Goal: Information Seeking & Learning: Learn about a topic

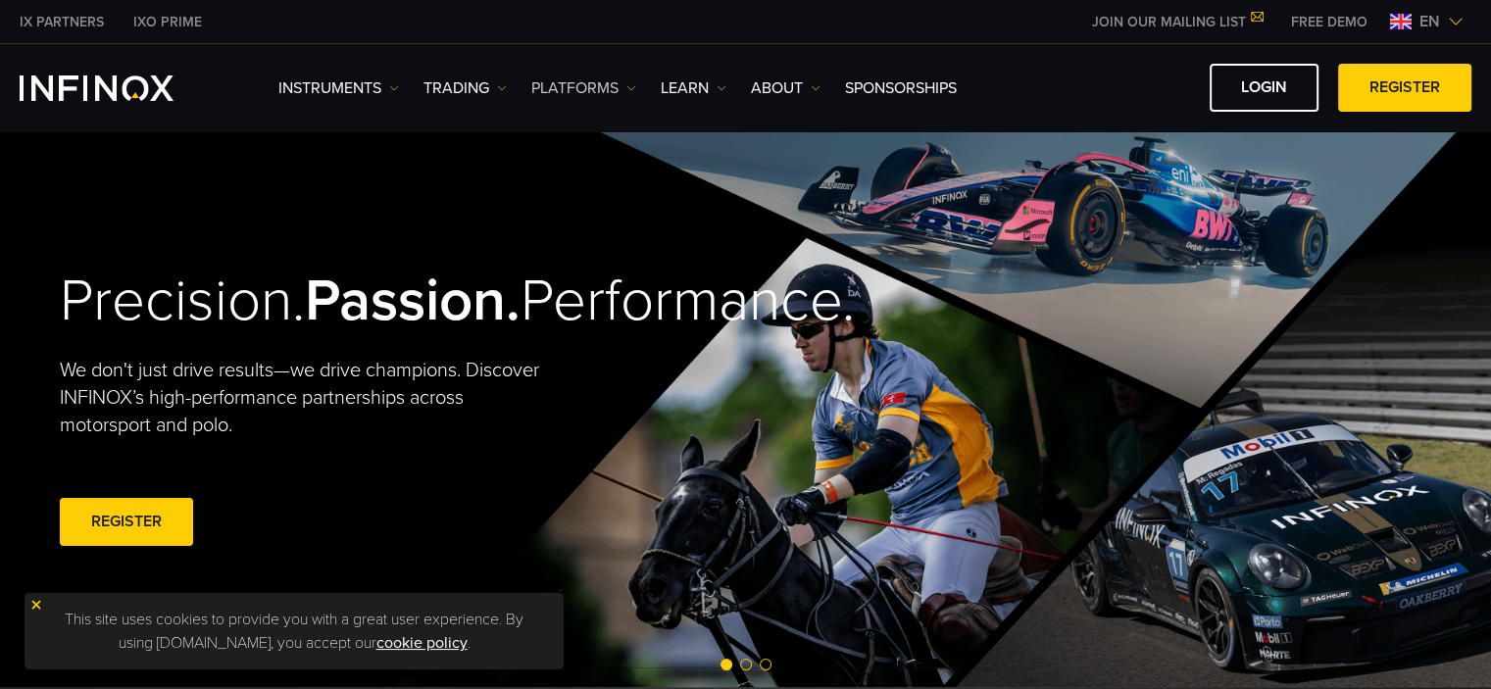
click at [575, 81] on link "PLATFORMS" at bounding box center [583, 88] width 105 height 24
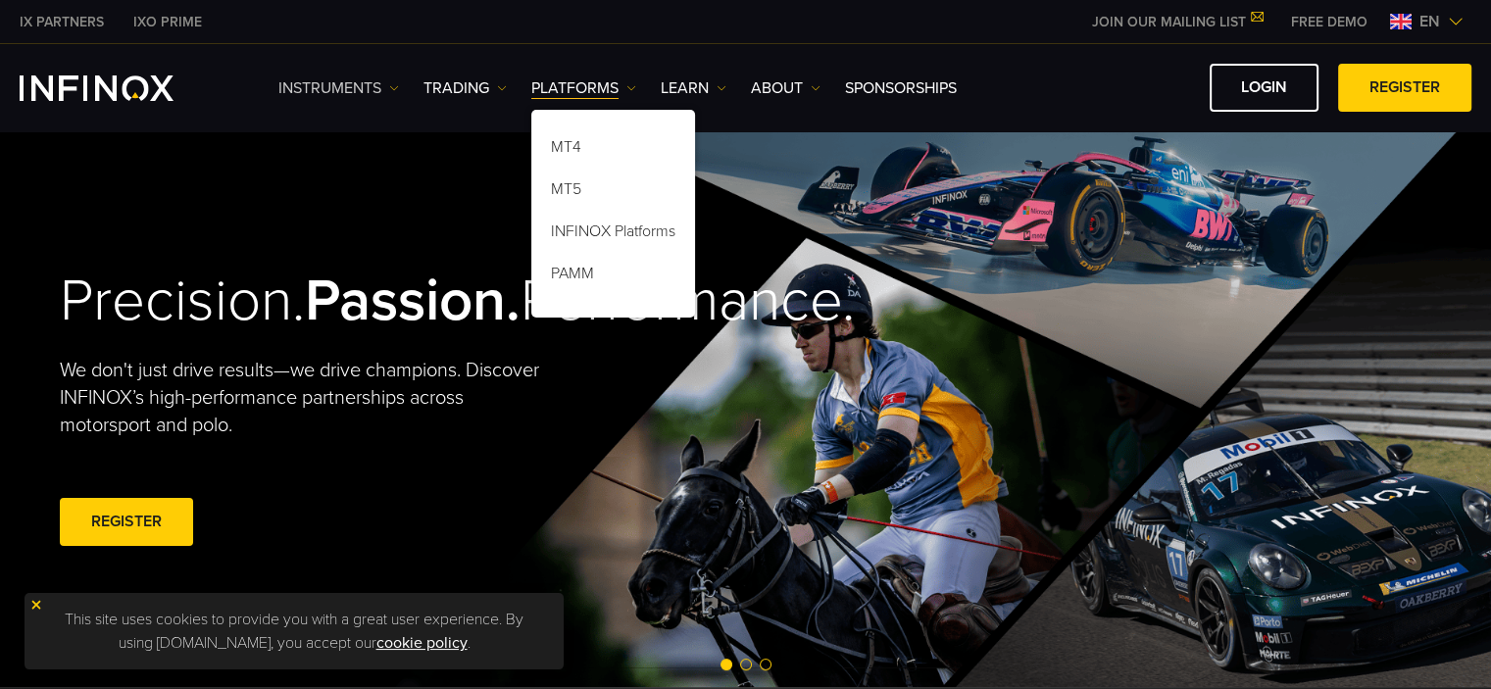
click at [392, 89] on img at bounding box center [394, 88] width 10 height 10
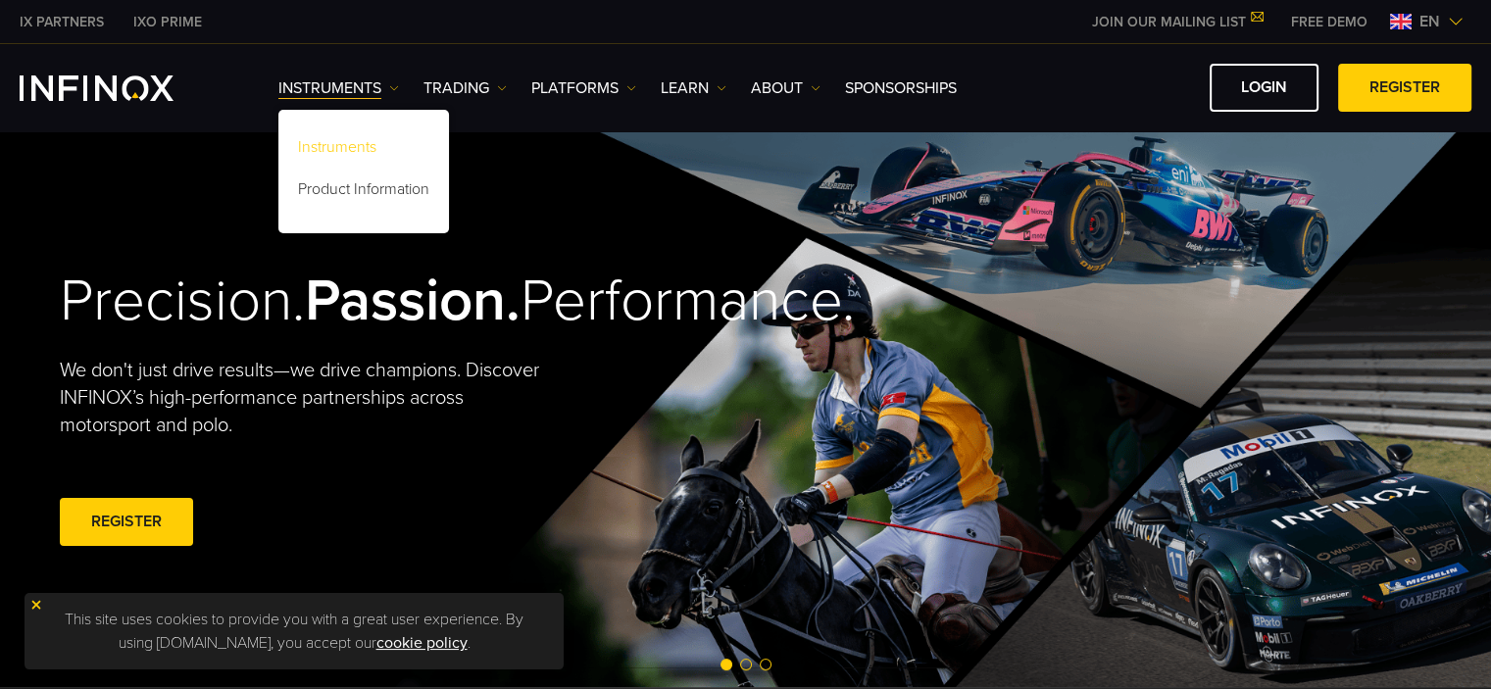
click at [389, 138] on link "Instruments" at bounding box center [363, 150] width 171 height 42
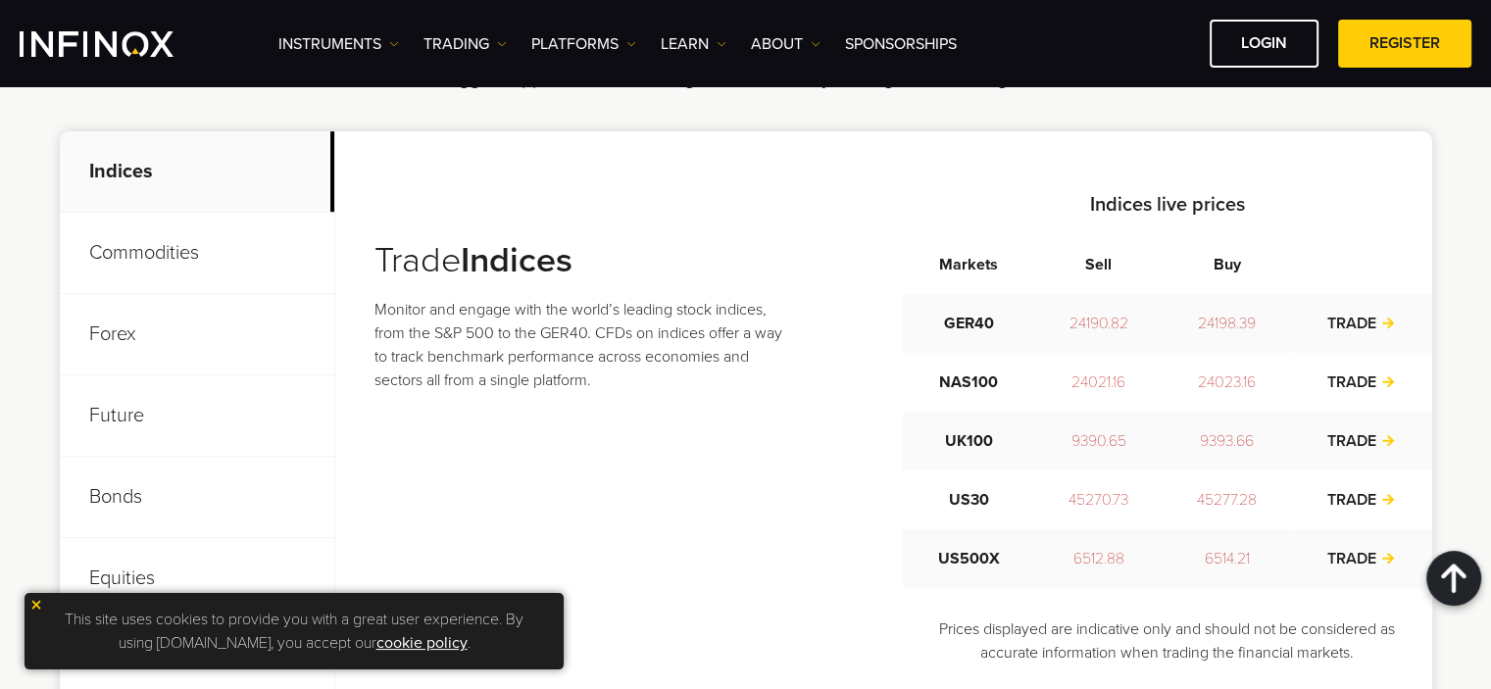
scroll to position [686, 0]
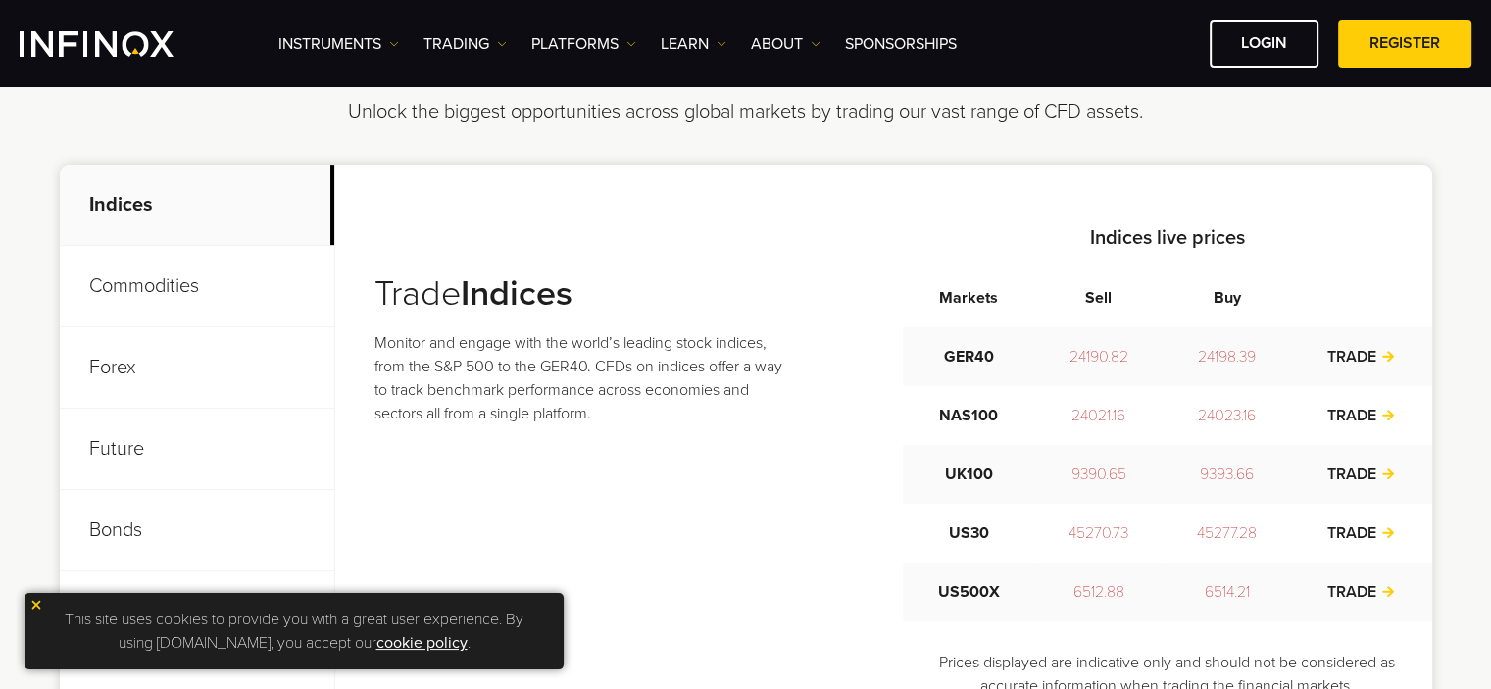
click at [34, 605] on img at bounding box center [36, 605] width 14 height 14
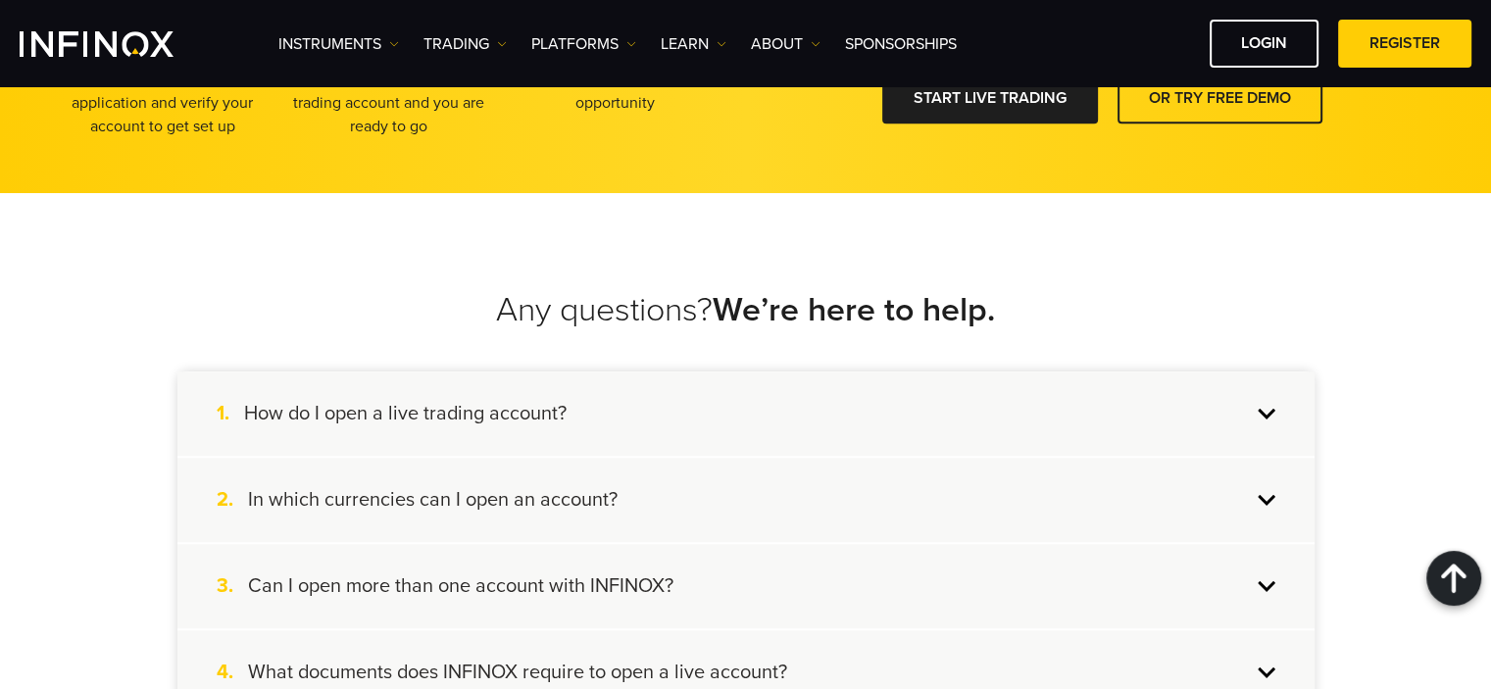
scroll to position [1765, 0]
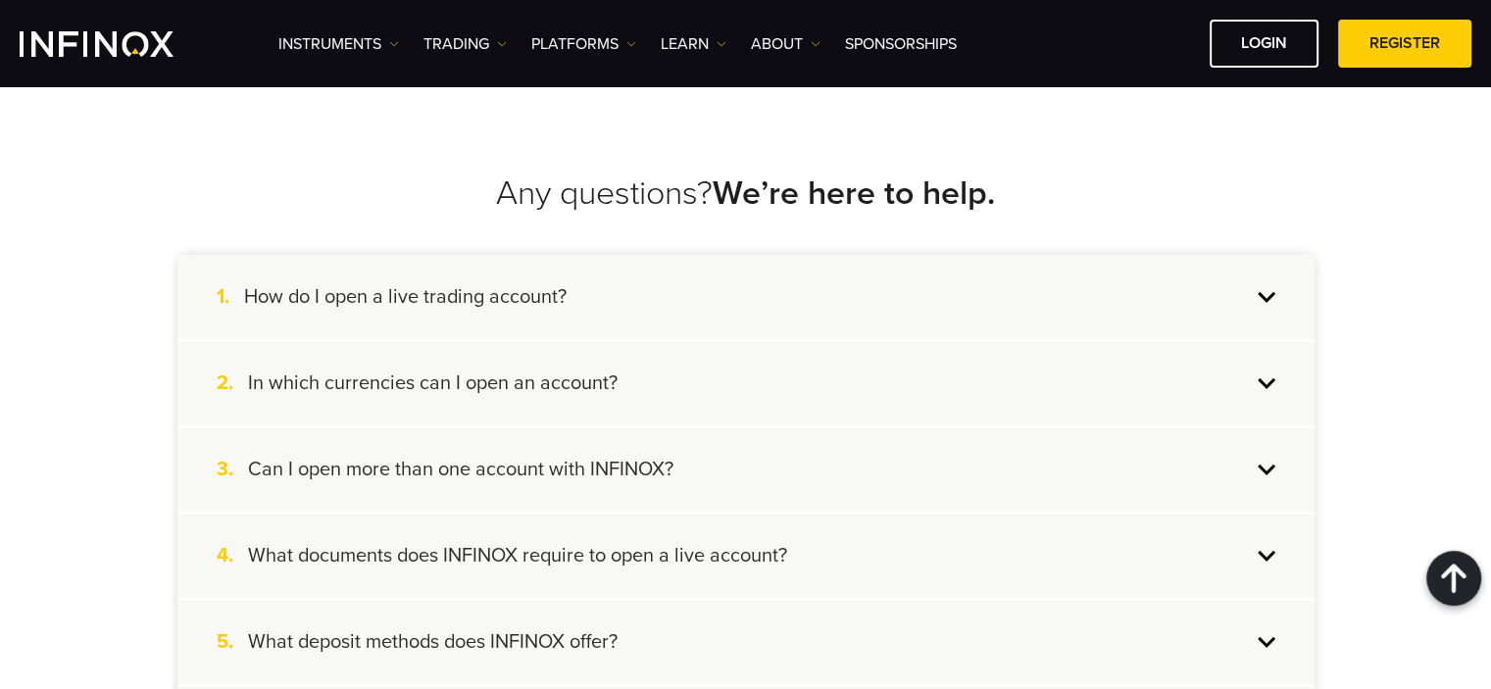
click at [1259, 309] on div "1. How do I open a live trading account?" at bounding box center [745, 297] width 1137 height 84
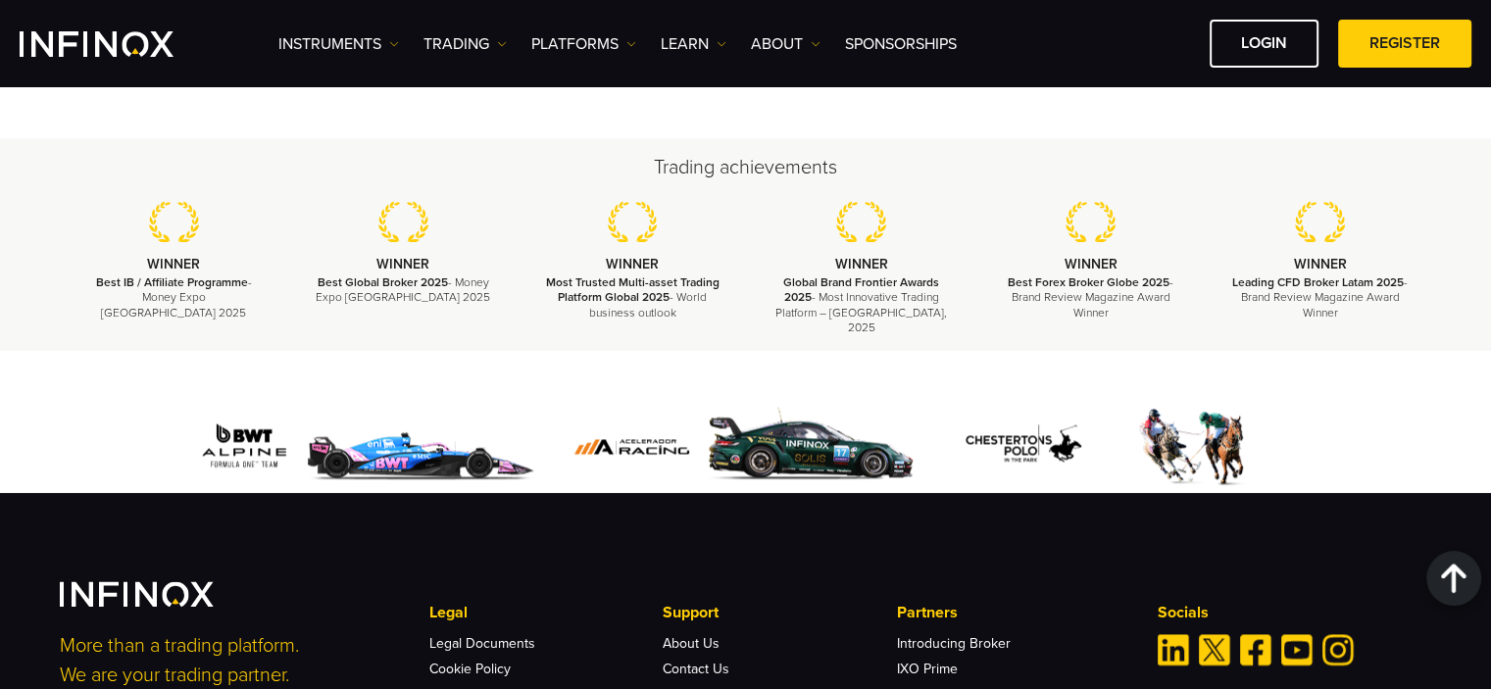
scroll to position [2942, 0]
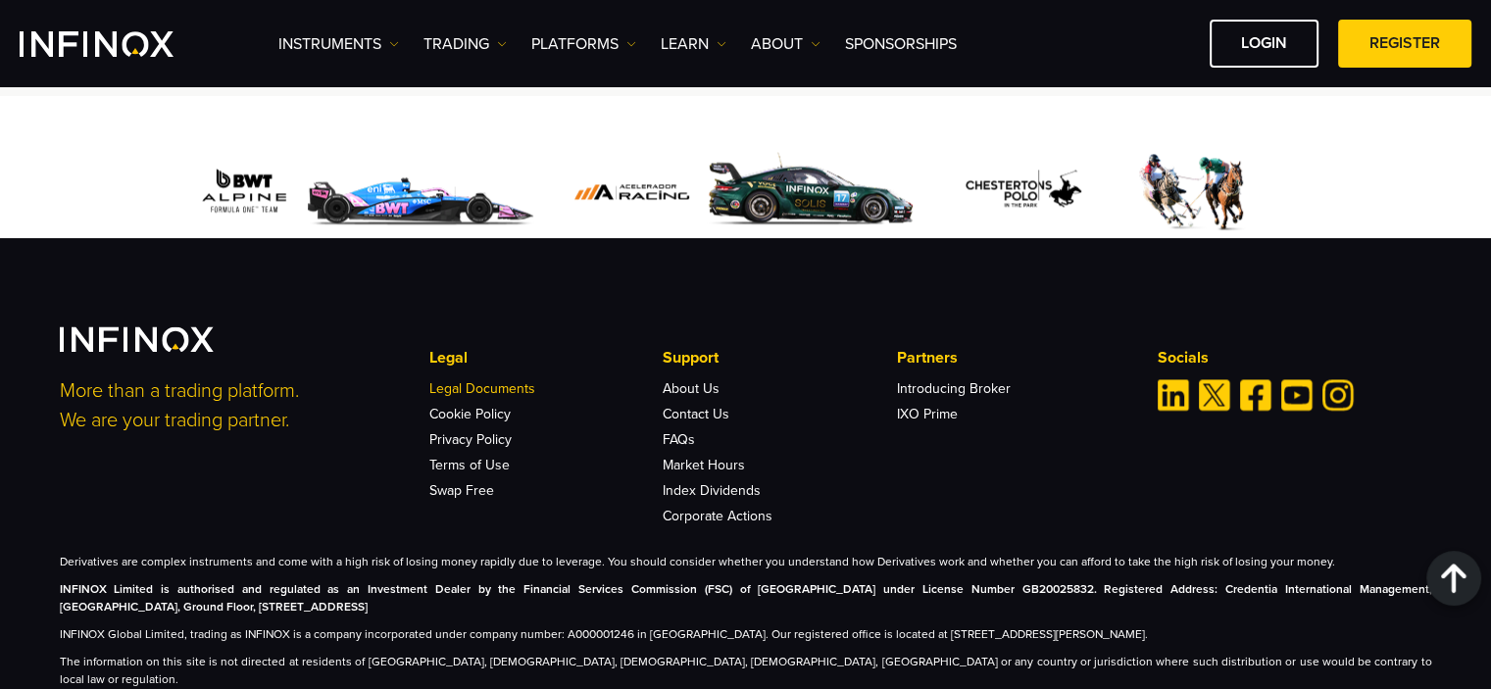
click at [500, 380] on link "Legal Documents" at bounding box center [482, 388] width 106 height 17
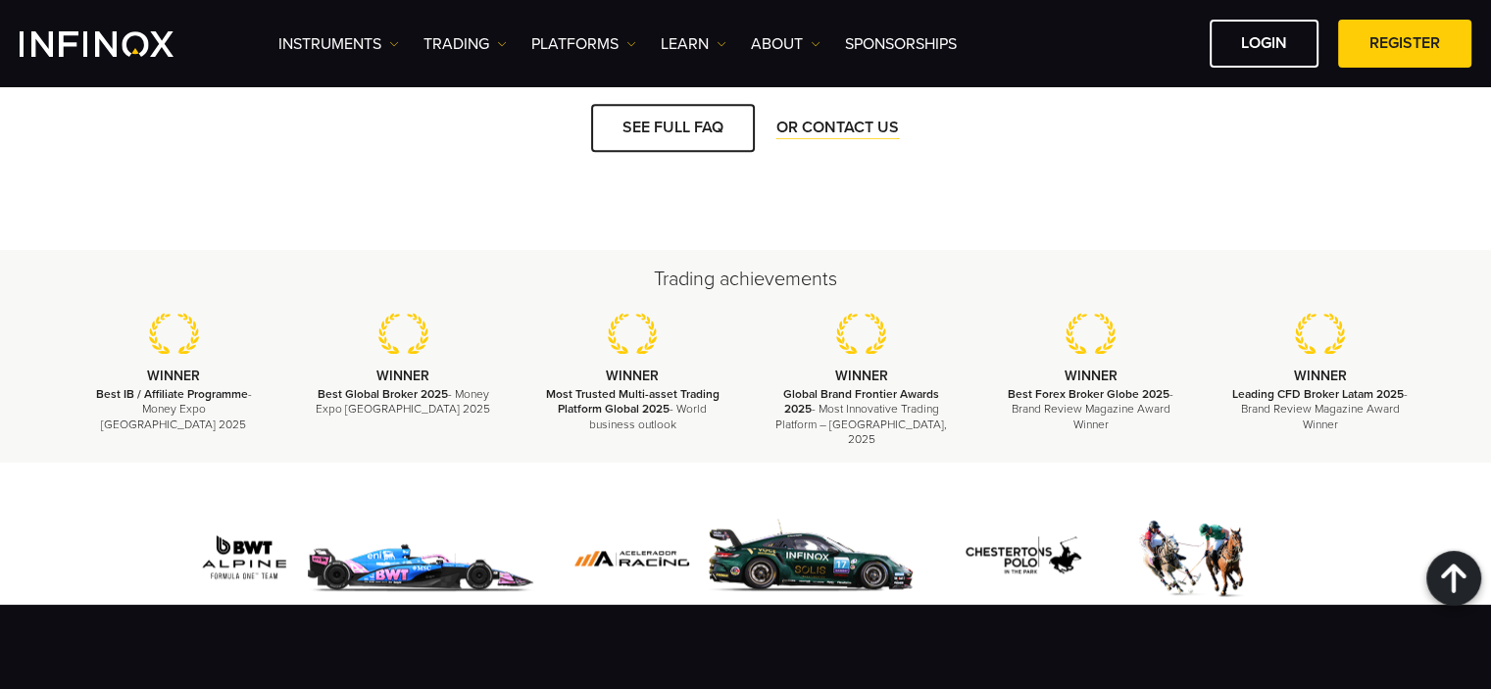
scroll to position [2549, 0]
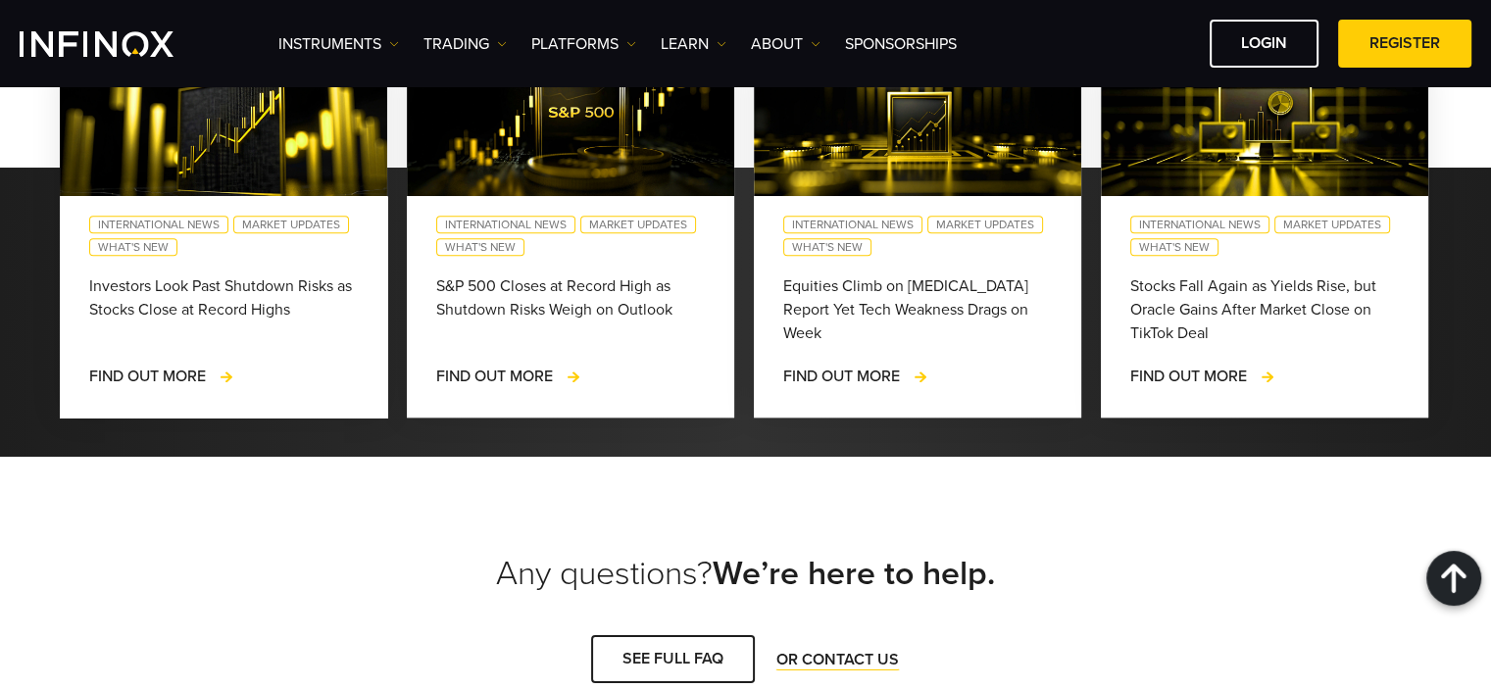
scroll to position [1863, 0]
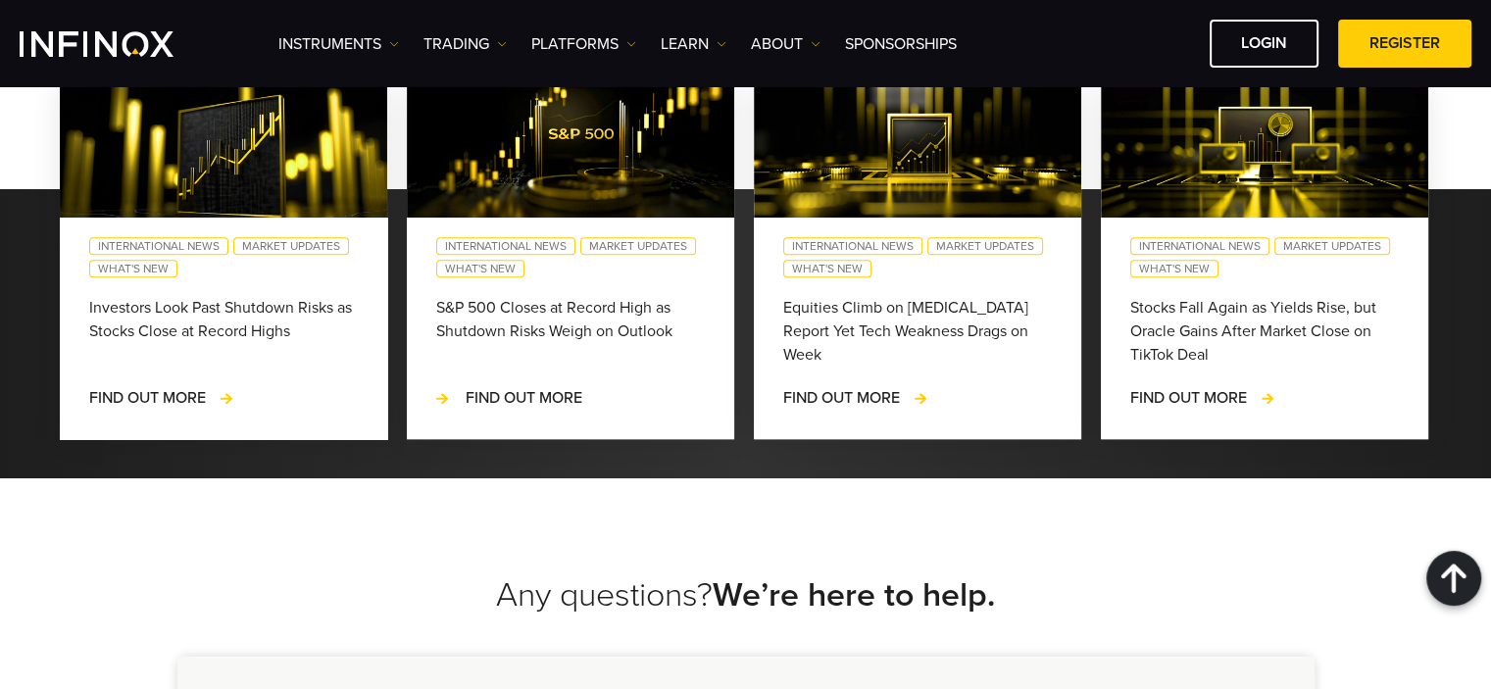
click at [576, 396] on span "FIND OUT MORE" at bounding box center [524, 398] width 117 height 20
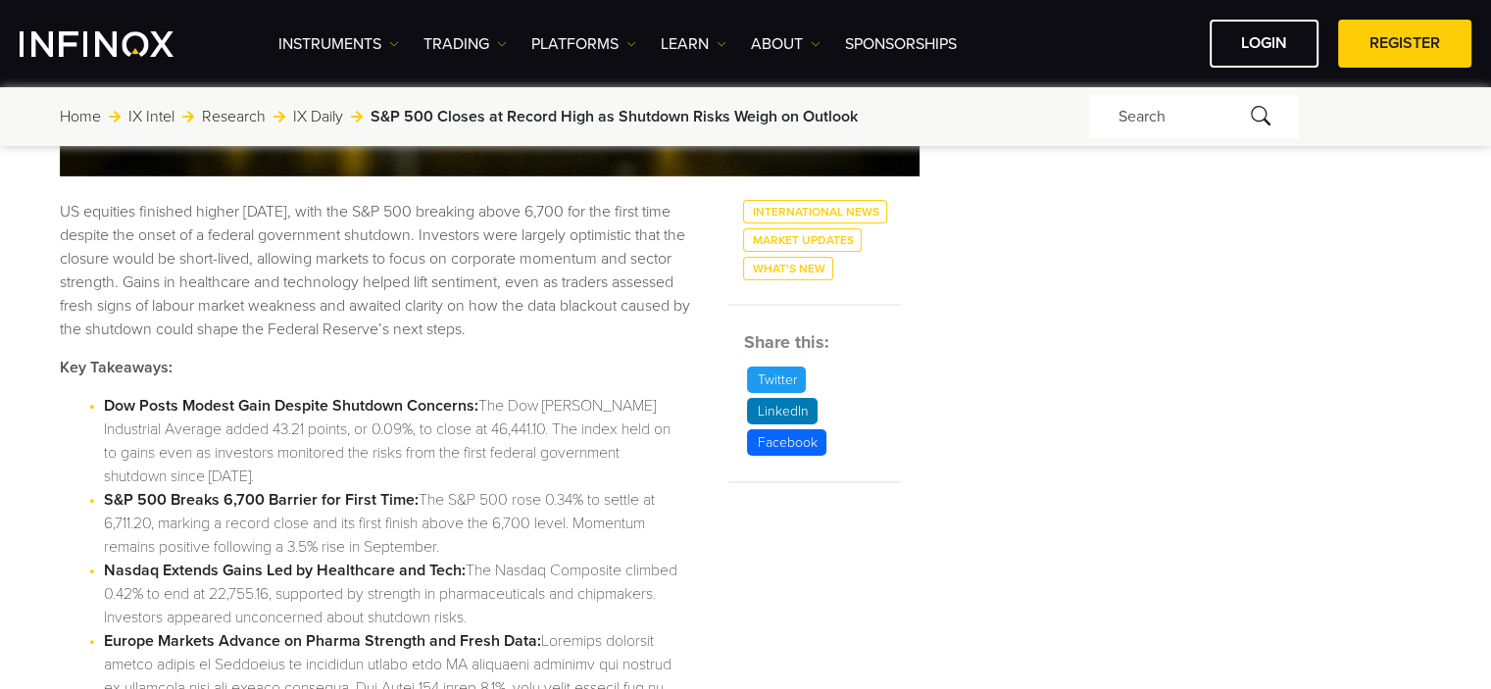
scroll to position [588, 0]
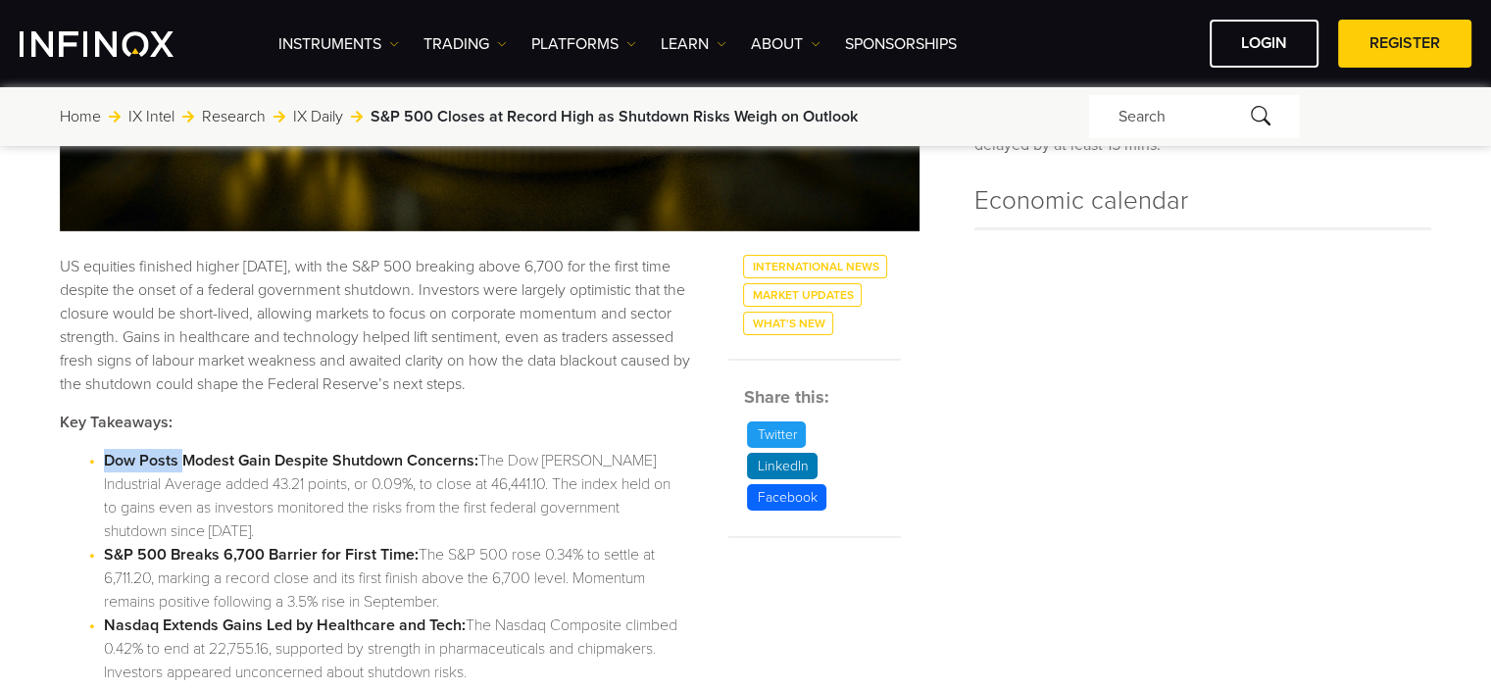
drag, startPoint x: 105, startPoint y: 460, endPoint x: 182, endPoint y: 460, distance: 77.5
click at [181, 460] on strong "Dow Posts Modest Gain Despite Shutdown Concerns:" at bounding box center [291, 461] width 375 height 20
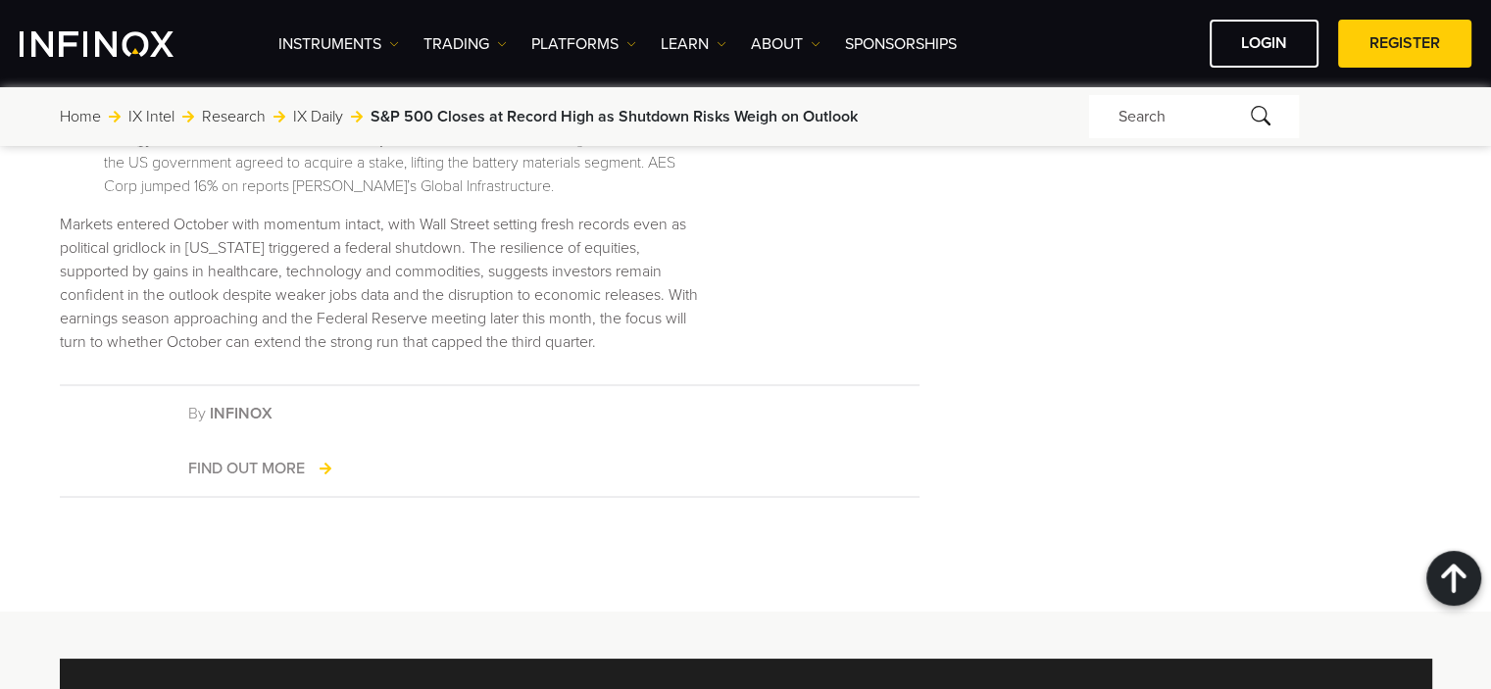
scroll to position [3922, 0]
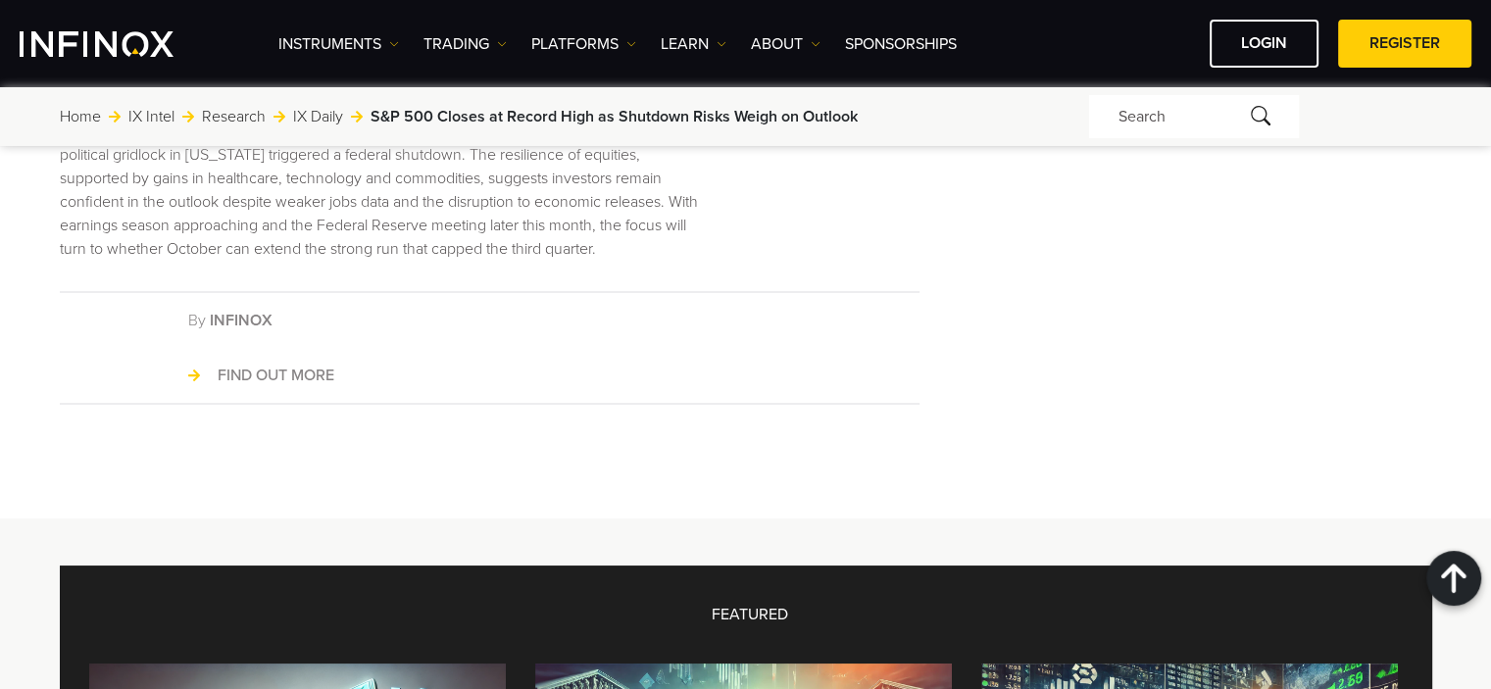
click at [261, 387] on link "FIND OUT MORE" at bounding box center [261, 376] width 146 height 24
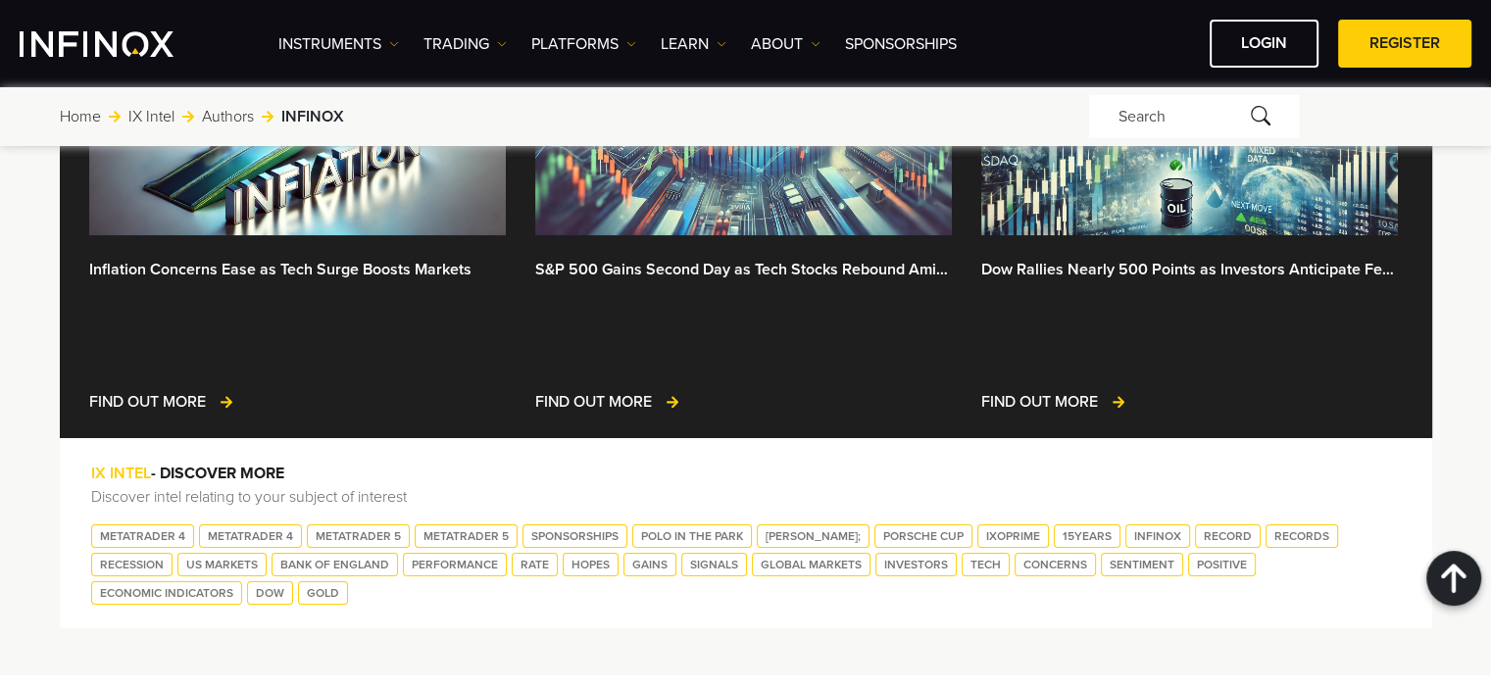
scroll to position [1863, 0]
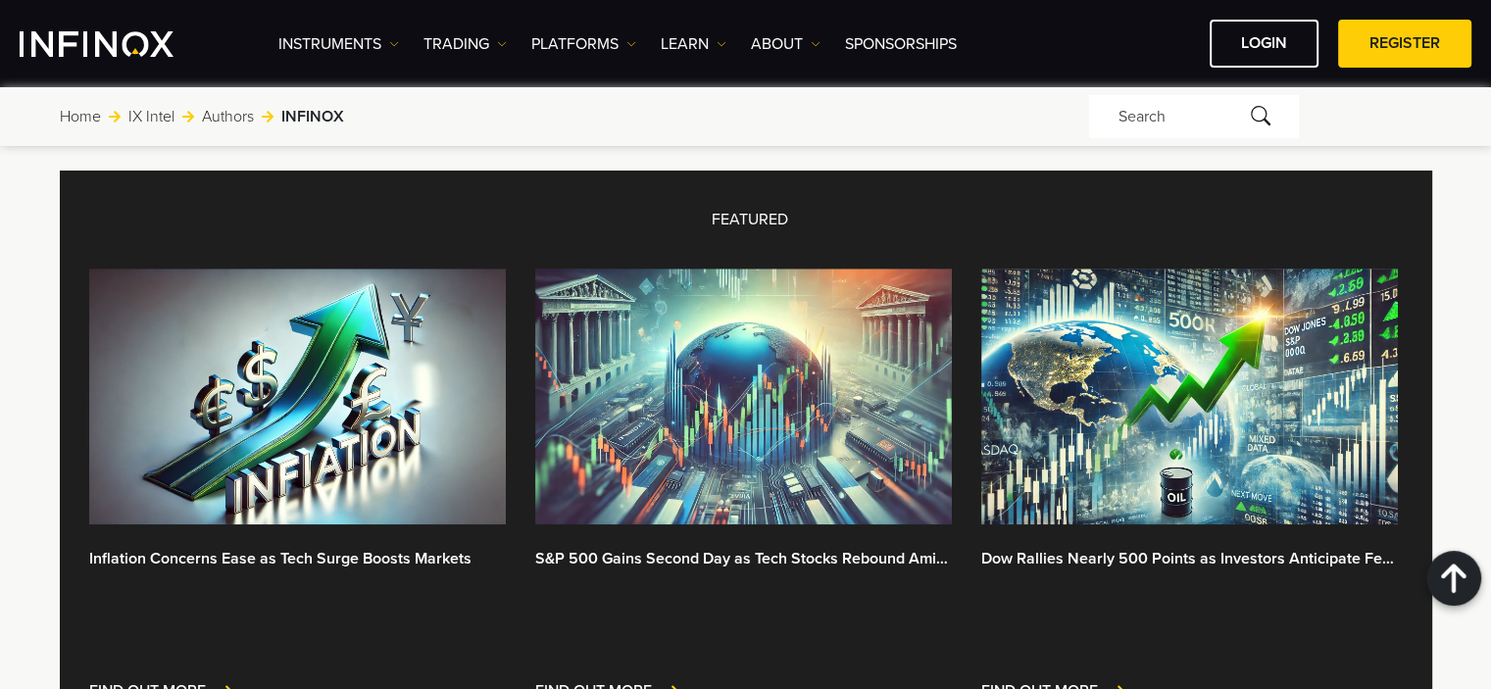
click at [121, 48] on img "INFINOX Logo" at bounding box center [97, 43] width 154 height 25
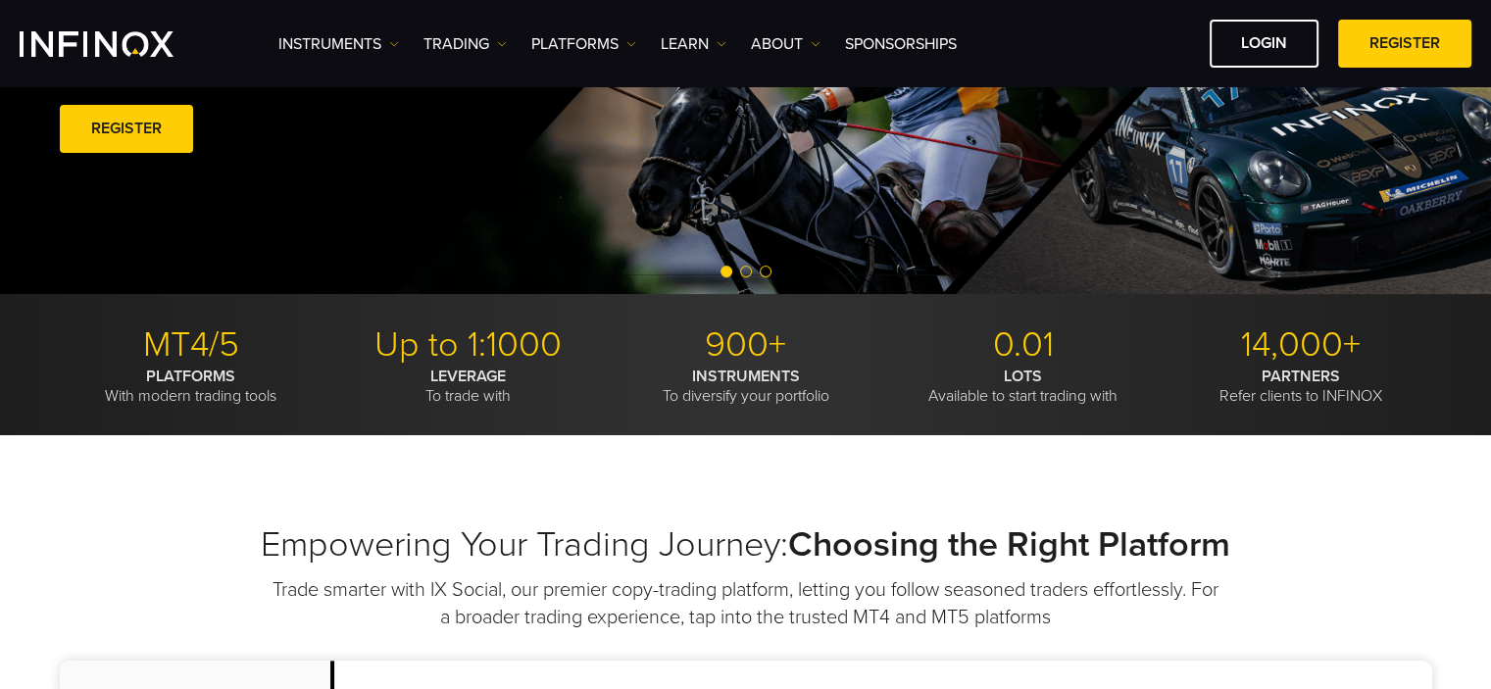
scroll to position [392, 0]
